Goal: Task Accomplishment & Management: Use online tool/utility

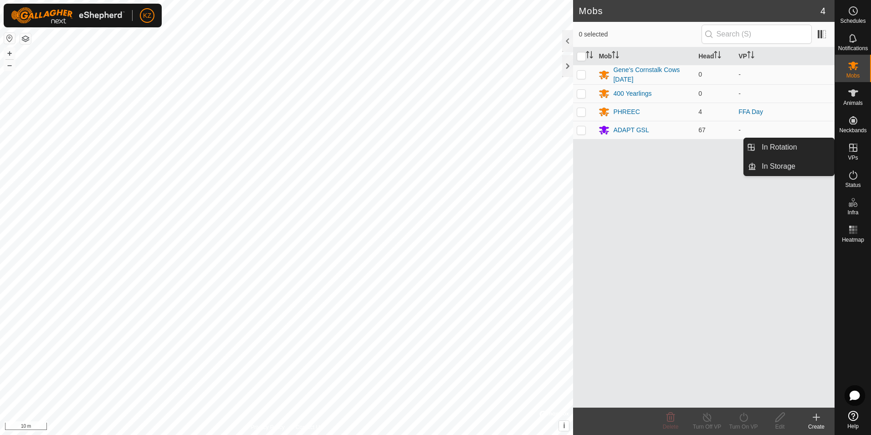
click at [858, 150] on icon at bounding box center [853, 147] width 11 height 11
click at [858, 152] on icon at bounding box center [853, 147] width 11 height 11
click at [851, 148] on icon at bounding box center [853, 148] width 8 height 8
click at [776, 162] on link "In Storage" at bounding box center [795, 166] width 78 height 18
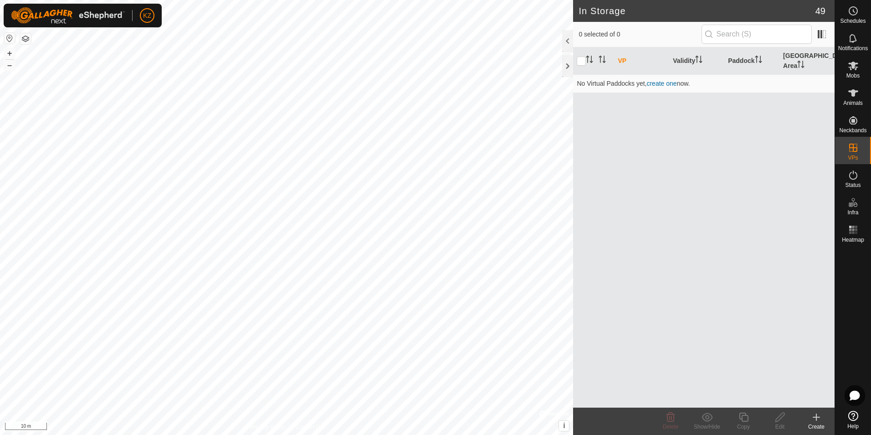
click at [820, 416] on icon at bounding box center [816, 416] width 11 height 11
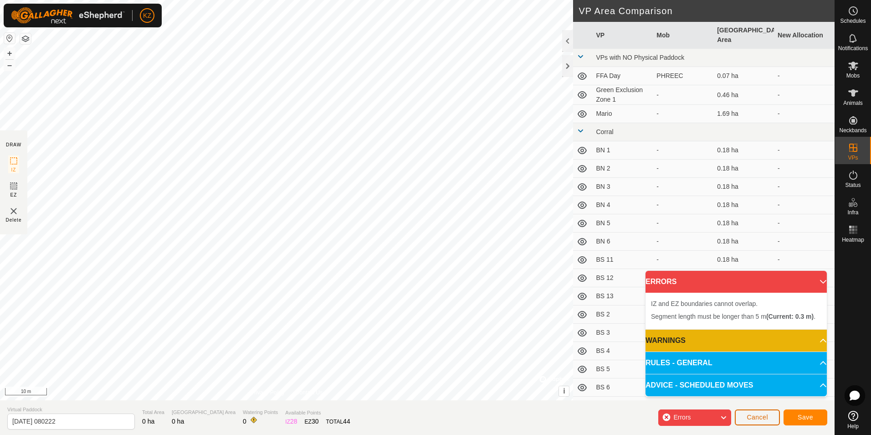
click at [772, 414] on button "Cancel" at bounding box center [757, 417] width 45 height 16
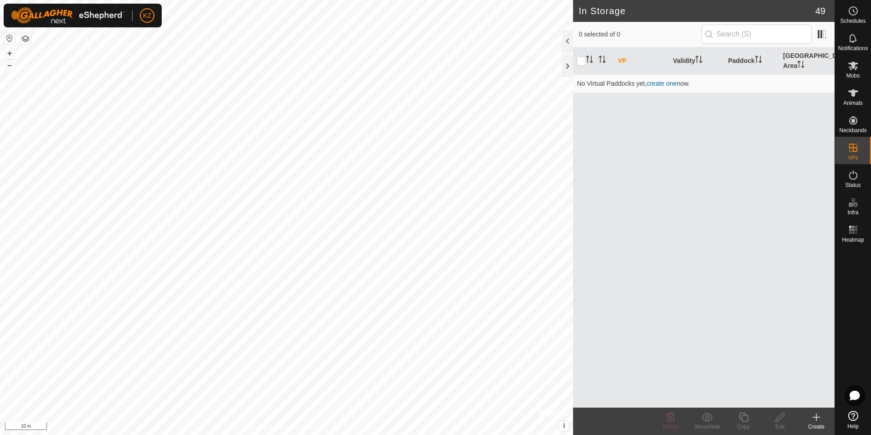
click at [819, 417] on icon at bounding box center [816, 417] width 6 height 0
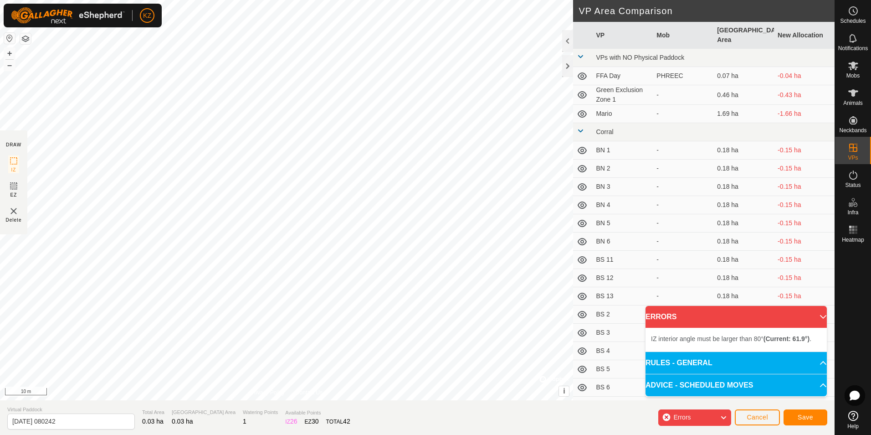
click at [355, 120] on div "IZ interior angle must be larger than 80° (Current: 61.9°) . + – ⇧ i © Mapbox ,…" at bounding box center [286, 200] width 573 height 400
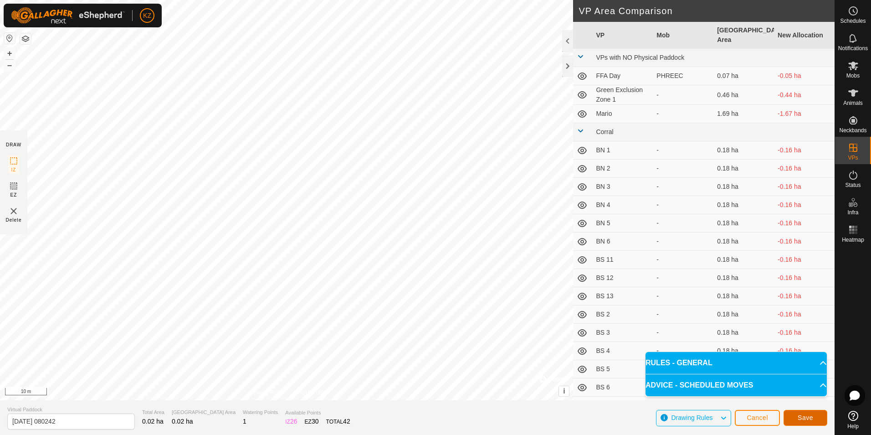
click at [806, 419] on span "Save" at bounding box center [805, 417] width 15 height 7
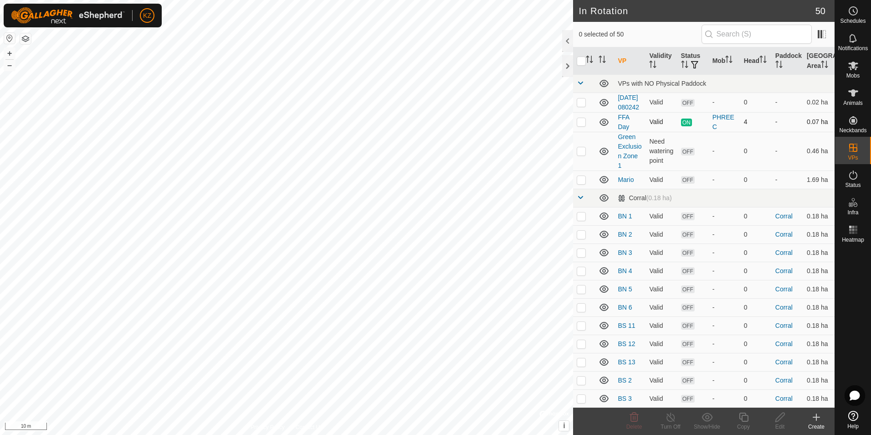
click at [583, 125] on p-checkbox at bounding box center [581, 121] width 9 height 7
checkbox input "true"
click at [671, 415] on icon at bounding box center [670, 416] width 11 height 11
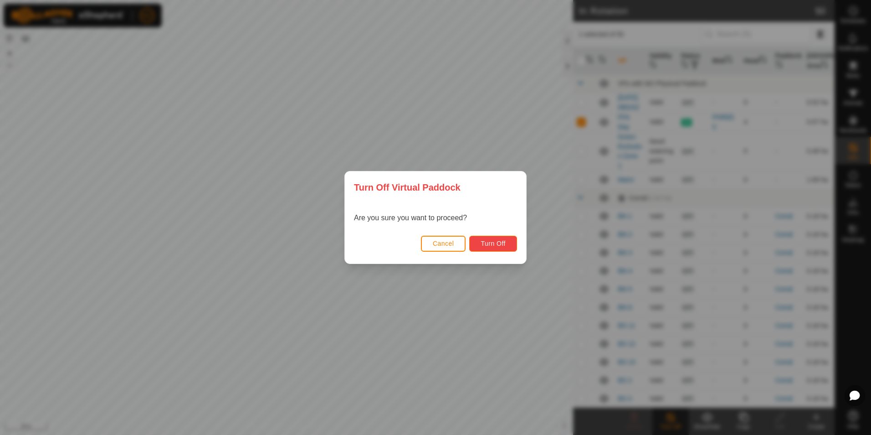
click at [498, 246] on span "Turn Off" at bounding box center [493, 243] width 25 height 7
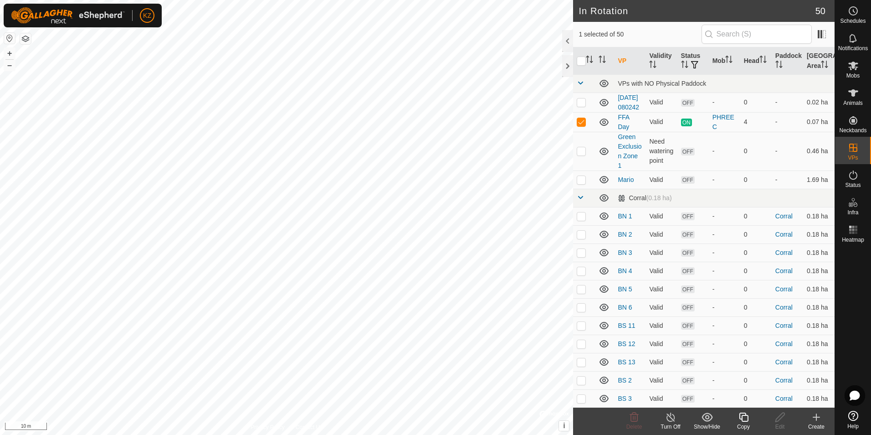
checkbox input "true"
checkbox input "false"
click at [682, 107] on span "OFF" at bounding box center [688, 103] width 14 height 8
click at [685, 107] on span "OFF" at bounding box center [688, 103] width 14 height 8
click at [858, 93] on icon at bounding box center [853, 92] width 11 height 11
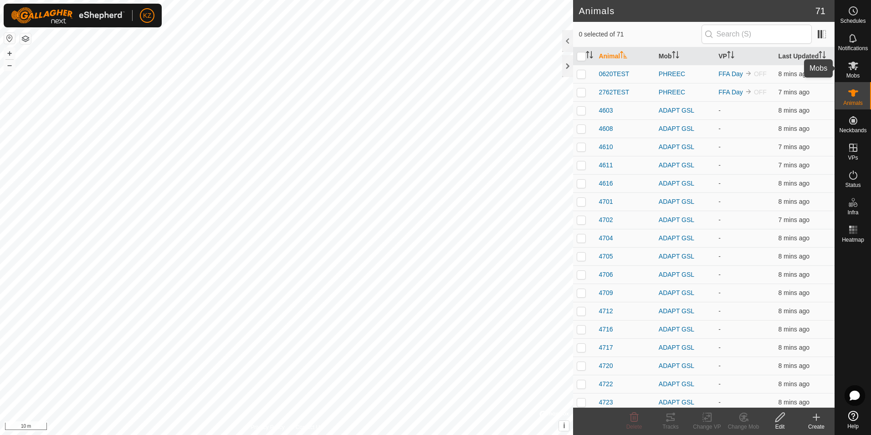
click at [853, 62] on icon at bounding box center [853, 66] width 10 height 9
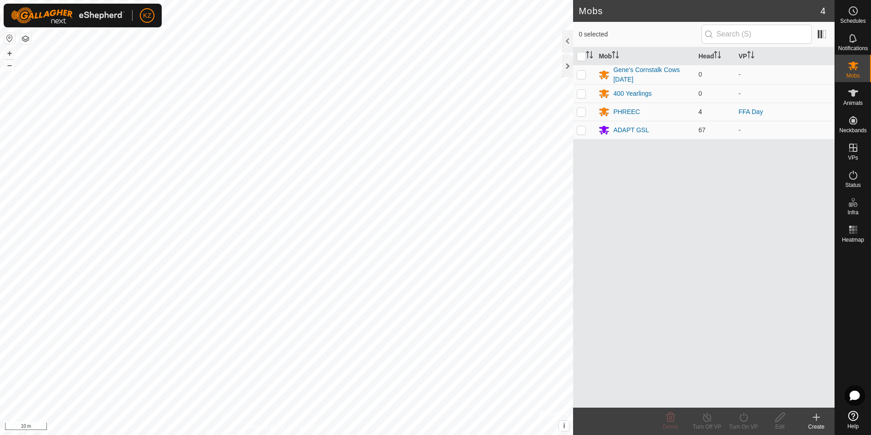
click at [582, 113] on p-checkbox at bounding box center [581, 111] width 9 height 7
checkbox input "true"
click at [741, 421] on icon at bounding box center [743, 416] width 11 height 11
click at [764, 391] on link "Now" at bounding box center [771, 397] width 90 height 18
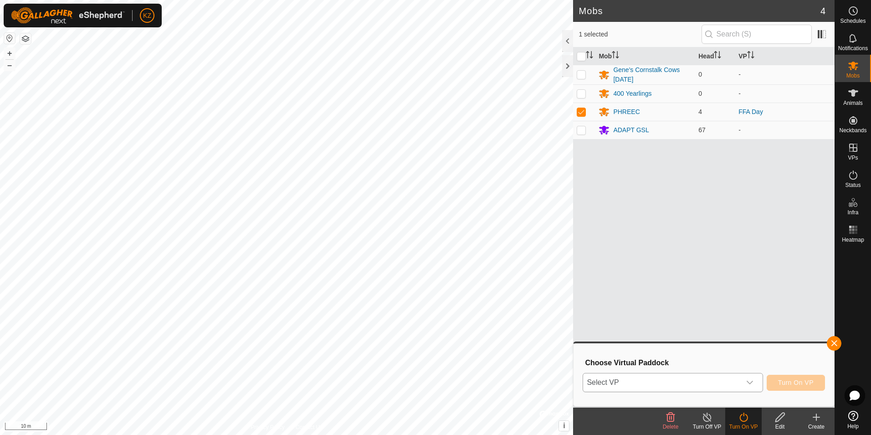
click at [714, 377] on span "Select VP" at bounding box center [661, 382] width 157 height 18
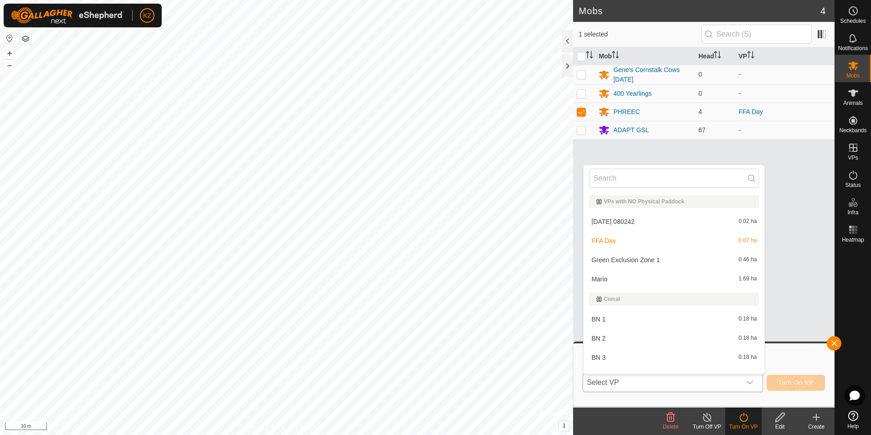
scroll to position [12, 0]
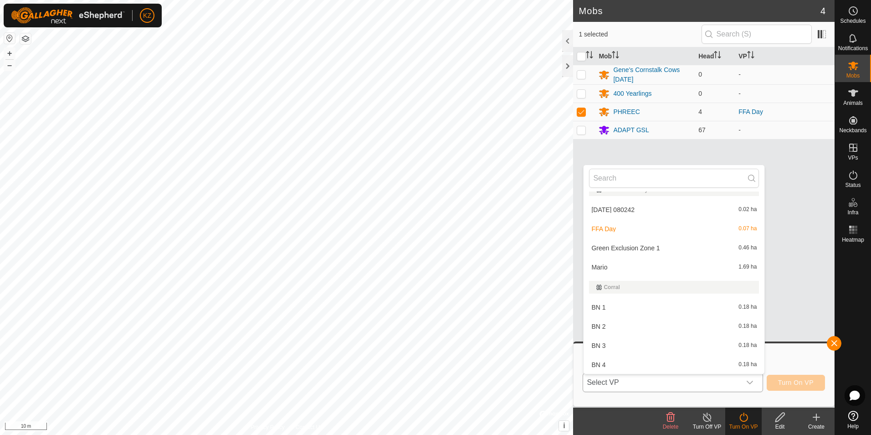
click at [707, 206] on li "[DATE] 080242 0.02 ha" at bounding box center [674, 209] width 181 height 18
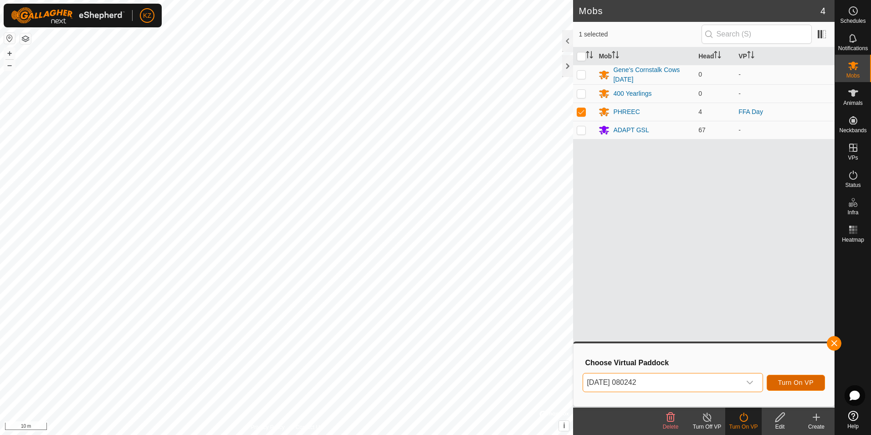
click at [812, 385] on span "Turn On VP" at bounding box center [796, 382] width 36 height 7
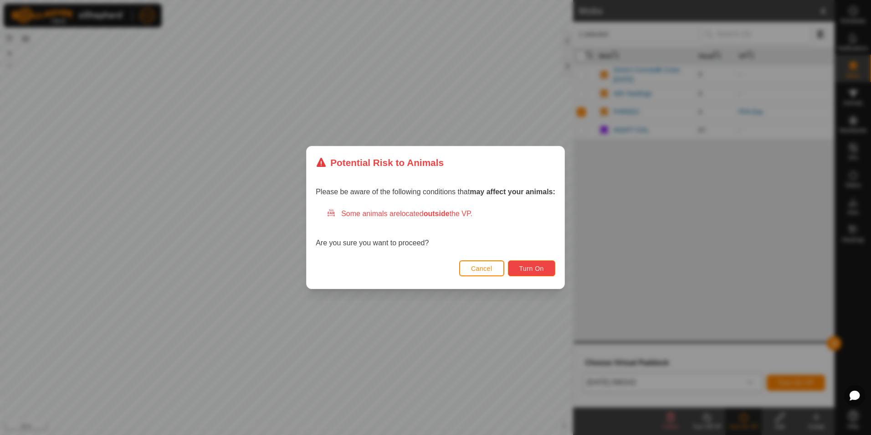
click at [518, 272] on button "Turn On" at bounding box center [531, 268] width 47 height 16
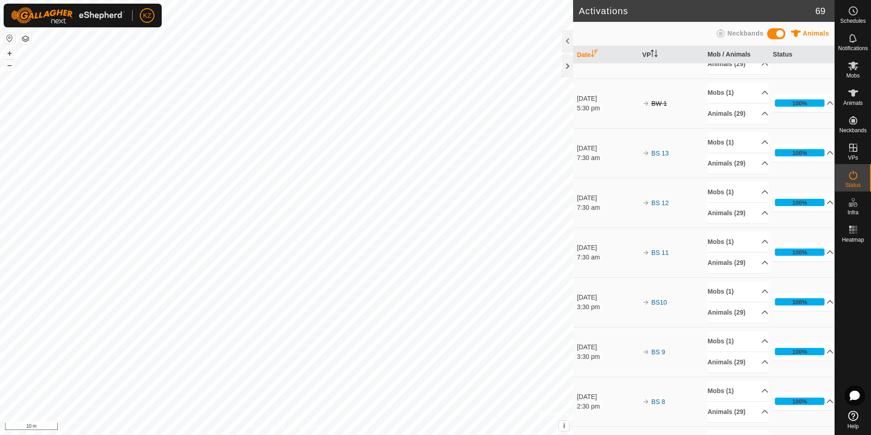
scroll to position [2506, 0]
